Goal: Task Accomplishment & Management: Complete application form

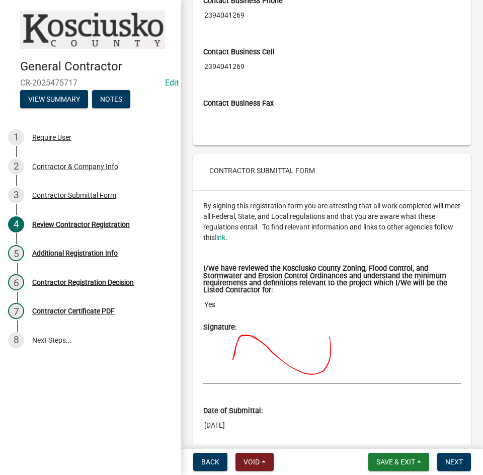
scroll to position [1281, 0]
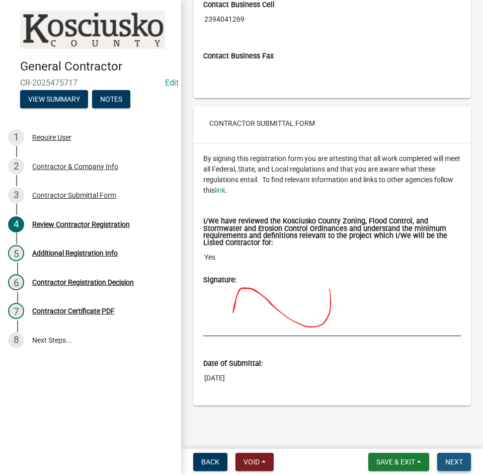
click at [451, 463] on span "Next" at bounding box center [454, 462] width 18 height 8
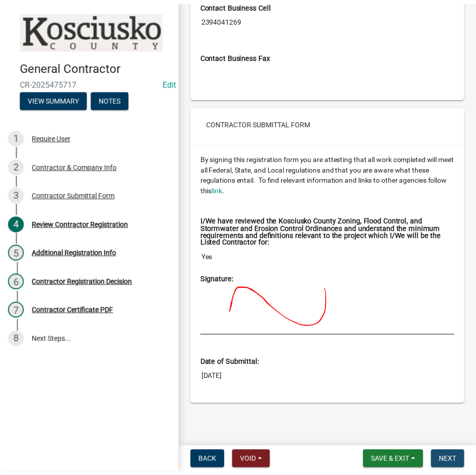
scroll to position [0, 0]
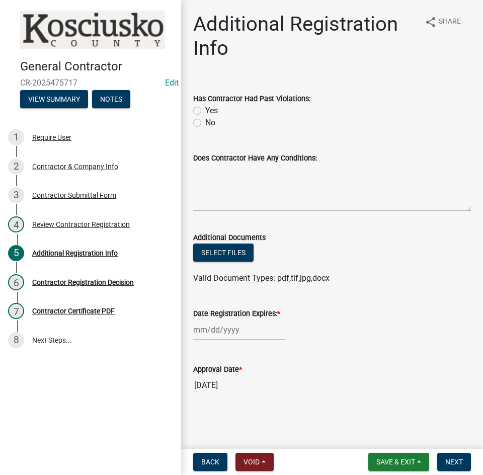
click at [205, 123] on label "No" at bounding box center [210, 123] width 10 height 12
click at [205, 123] on input "No" at bounding box center [208, 120] width 7 height 7
radio input "true"
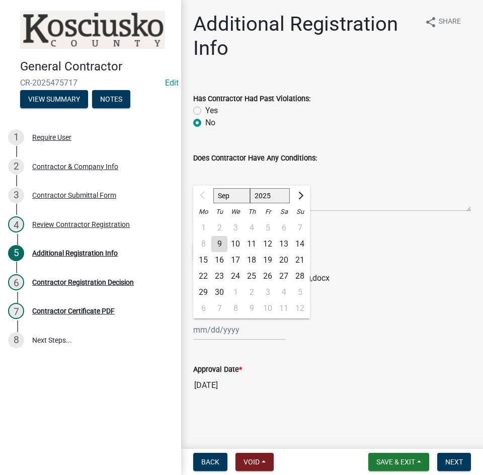
click at [242, 328] on div "Sep Oct Nov [DATE] 2026 2027 2028 2029 2030 2031 2032 2033 2034 2035 2036 2037 …" at bounding box center [239, 330] width 92 height 21
click at [261, 199] on select "2025 2026 2027 2028 2029 2030 2031 2032 2033 2034 2035 2036 2037 2038 2039 2040…" at bounding box center [270, 195] width 40 height 15
select select "2026"
click at [250, 188] on select "2025 2026 2027 2028 2029 2030 2031 2032 2033 2034 2035 2036 2037 2038 2039 2040…" at bounding box center [270, 195] width 40 height 15
click at [234, 244] on div "9" at bounding box center [235, 244] width 16 height 16
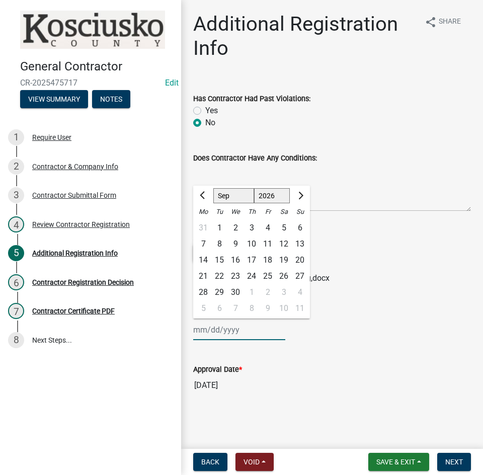
type input "[DATE]"
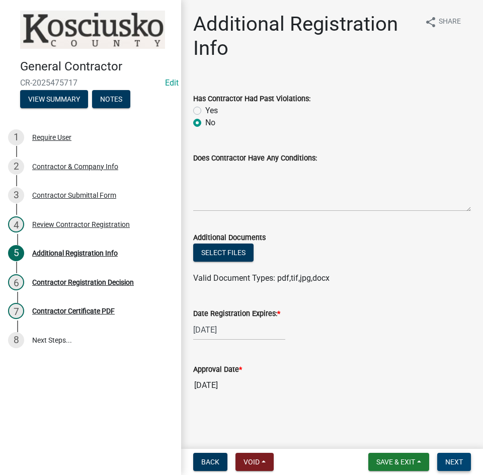
click at [441, 464] on button "Next" at bounding box center [454, 462] width 34 height 18
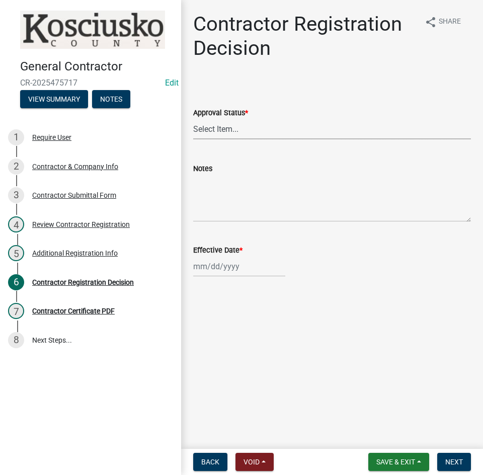
click at [240, 136] on select "Select Item... Approved Denied" at bounding box center [332, 129] width 278 height 21
click at [193, 119] on select "Select Item... Approved Denied" at bounding box center [332, 129] width 278 height 21
select select "8e4351d7-4ebf-4714-a7c9-c8187f00e083"
select select "9"
select select "2025"
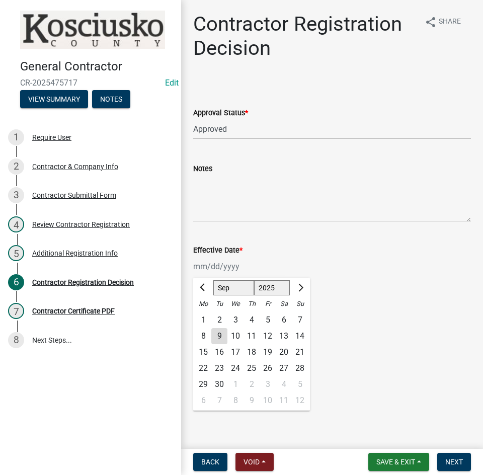
click at [242, 267] on div "[PERSON_NAME] Feb Mar Apr [PERSON_NAME][DATE] Oct Nov [DATE] 1526 1527 1528 152…" at bounding box center [239, 266] width 92 height 21
click at [219, 332] on div "9" at bounding box center [219, 336] width 16 height 16
type input "[DATE]"
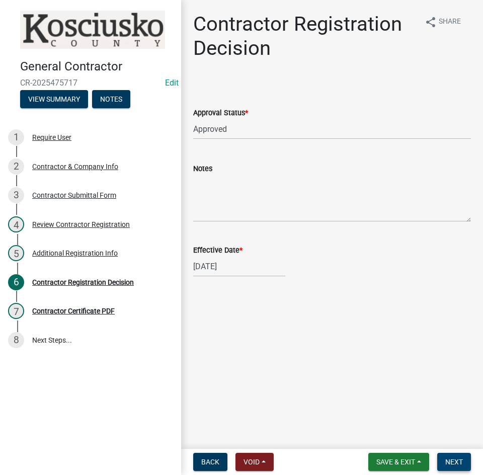
click at [444, 461] on button "Next" at bounding box center [454, 462] width 34 height 18
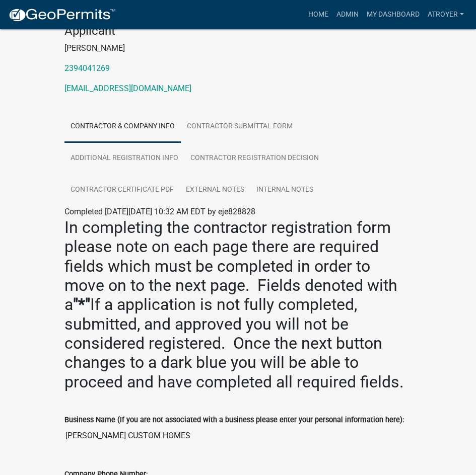
scroll to position [14, 0]
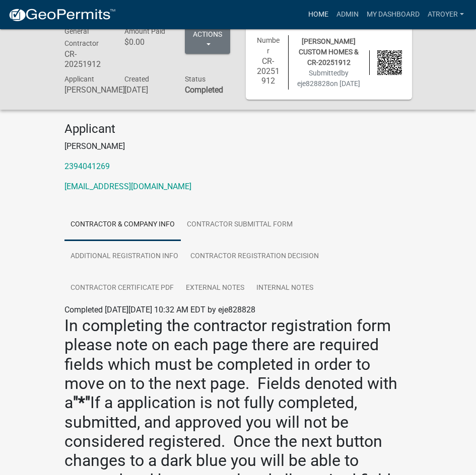
click at [319, 15] on link "Home" at bounding box center [318, 14] width 28 height 19
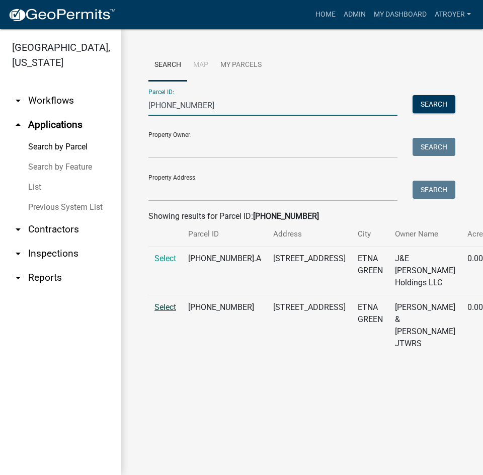
type input "[PHONE_NUMBER]"
click at [168, 312] on span "Select" at bounding box center [166, 307] width 22 height 10
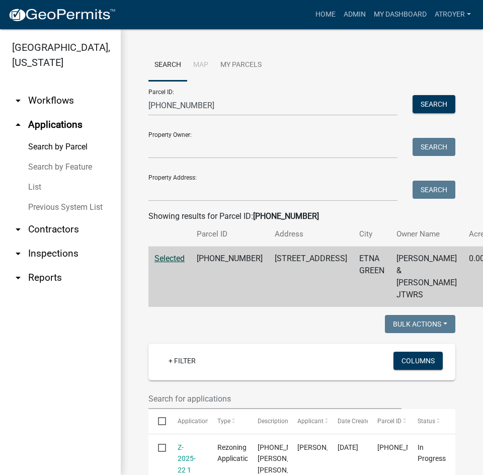
scroll to position [151, 0]
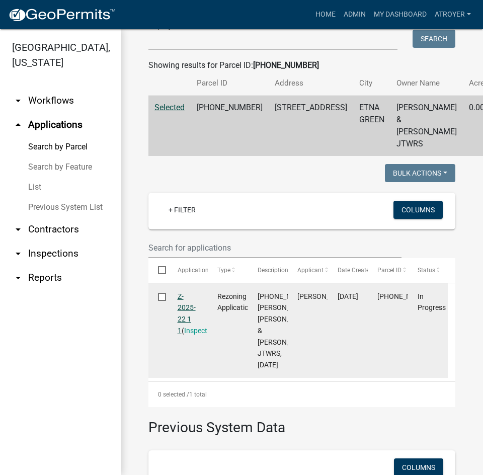
click at [187, 328] on link "Z-2025-22 1 1" at bounding box center [187, 313] width 18 height 42
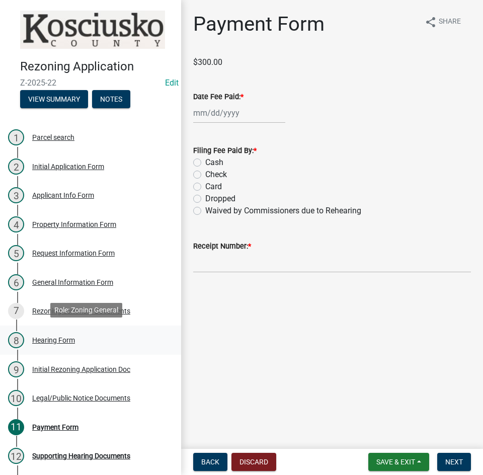
click at [70, 337] on div "Hearing Form" at bounding box center [53, 340] width 43 height 7
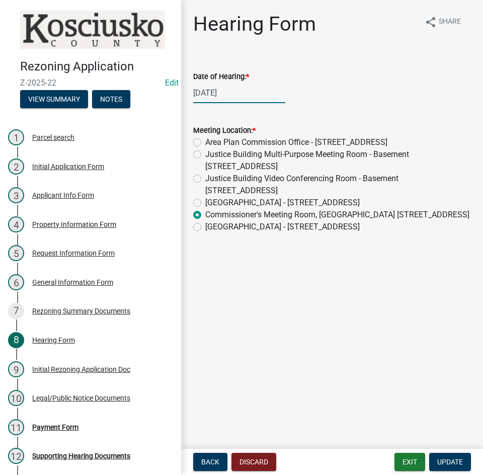
click at [261, 92] on div "09/03/2025" at bounding box center [239, 93] width 92 height 21
select select "9"
select select "2025"
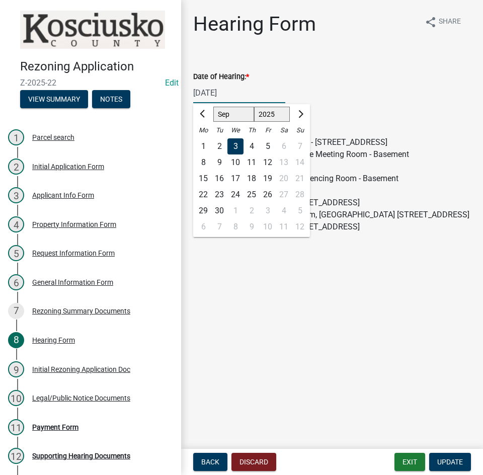
click at [227, 114] on select "Jan Feb Mar Apr May Jun Jul Aug Sep Oct Nov Dec" at bounding box center [233, 114] width 41 height 15
select select "10"
click at [213, 107] on select "Jan Feb Mar Apr May Jun Jul Aug Sep Oct Nov Dec" at bounding box center [233, 114] width 41 height 15
click at [234, 147] on div "1" at bounding box center [235, 146] width 16 height 16
type input "10/01/2025"
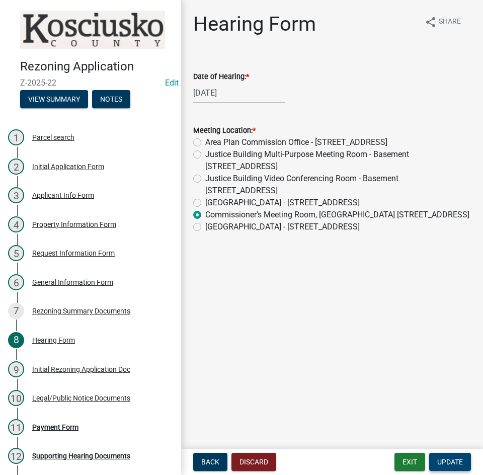
click at [445, 465] on span "Update" at bounding box center [450, 462] width 26 height 8
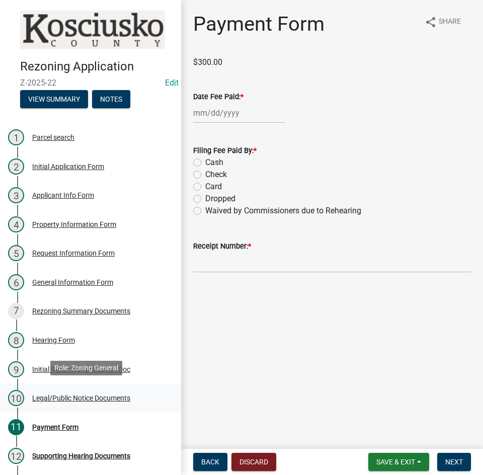
click at [83, 396] on div "Legal/Public Notice Documents" at bounding box center [81, 398] width 98 height 7
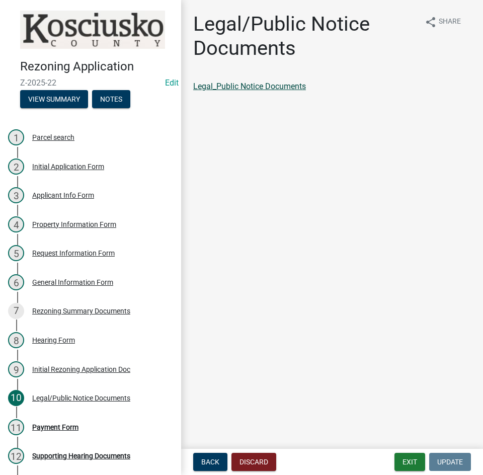
click at [291, 87] on link "Legal_Public Notice Documents" at bounding box center [249, 87] width 113 height 10
click at [75, 424] on div "Payment Form" at bounding box center [55, 427] width 46 height 7
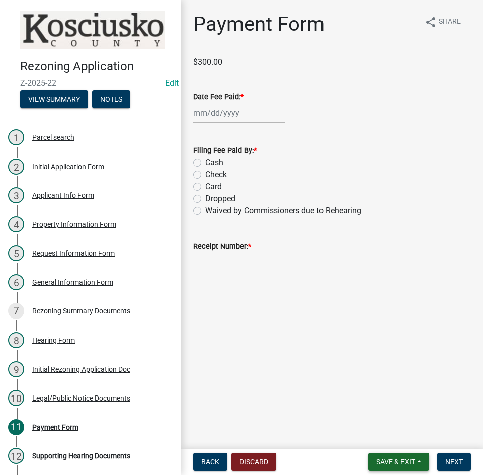
click at [374, 464] on button "Save & Exit" at bounding box center [398, 462] width 61 height 18
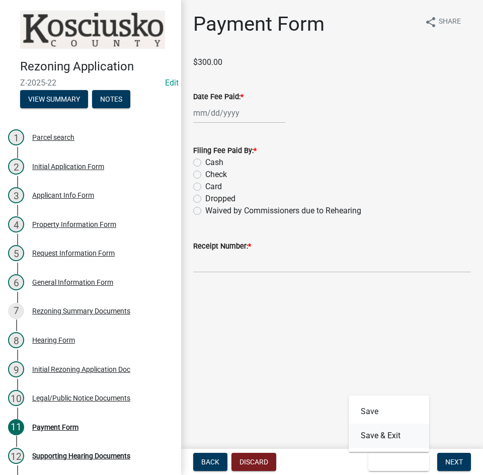
click at [359, 435] on button "Save & Exit" at bounding box center [389, 436] width 81 height 24
